Goal: Task Accomplishment & Management: Manage account settings

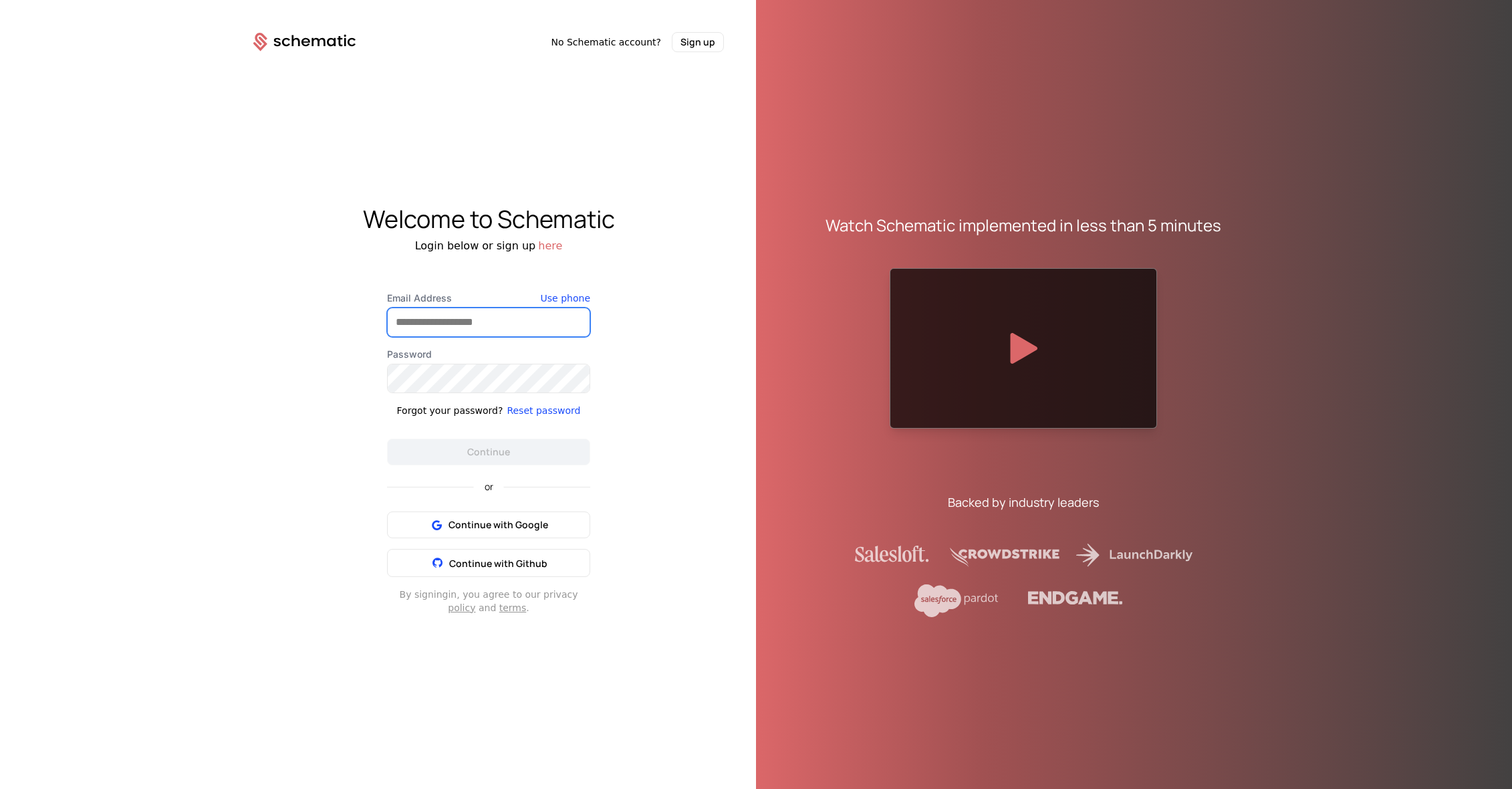
click at [464, 319] on input "Email Address" at bounding box center [489, 322] width 202 height 28
type input "**********"
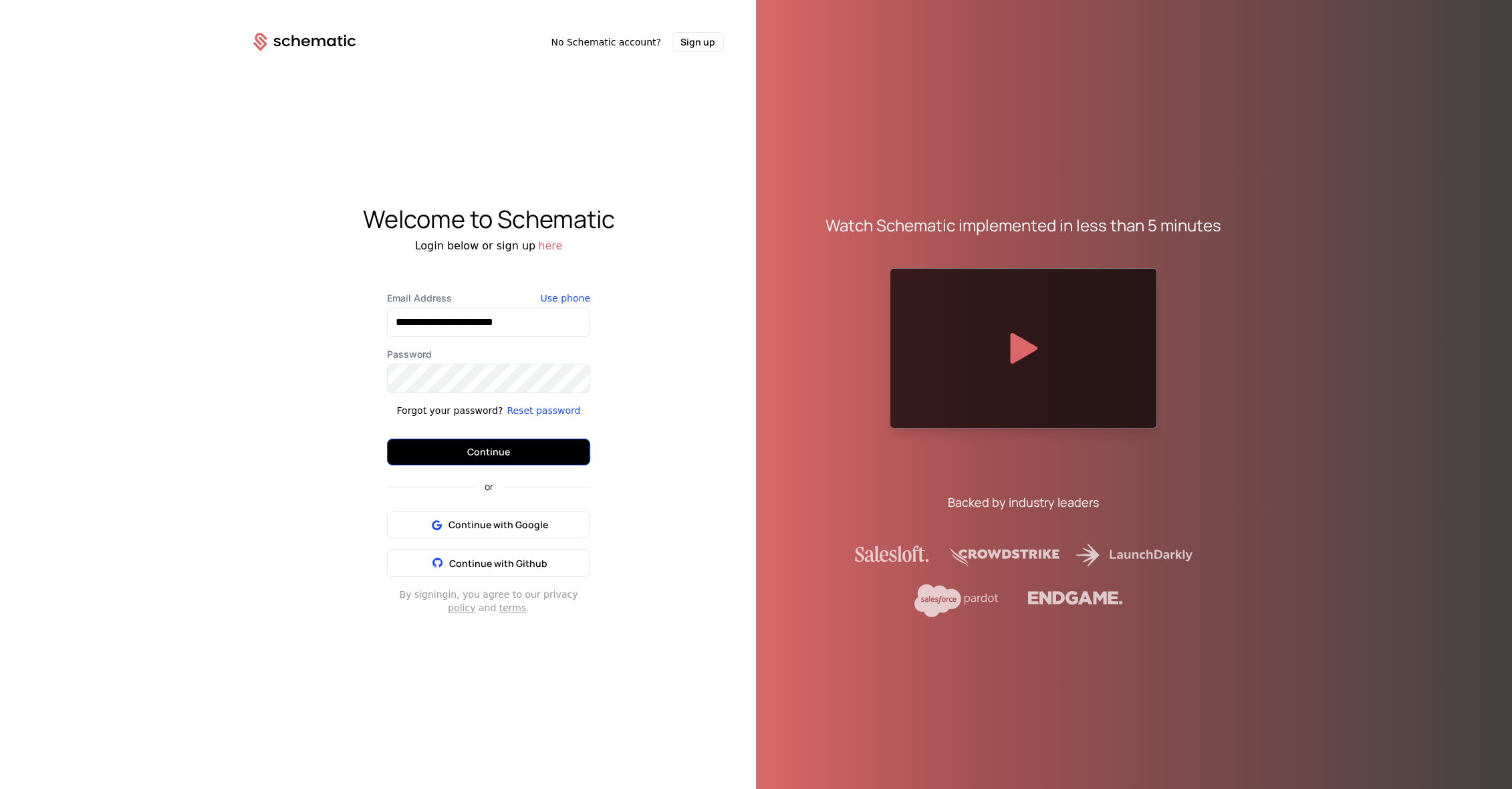
click at [486, 457] on button "Continue" at bounding box center [489, 451] width 203 height 27
